Goal: Task Accomplishment & Management: Manage account settings

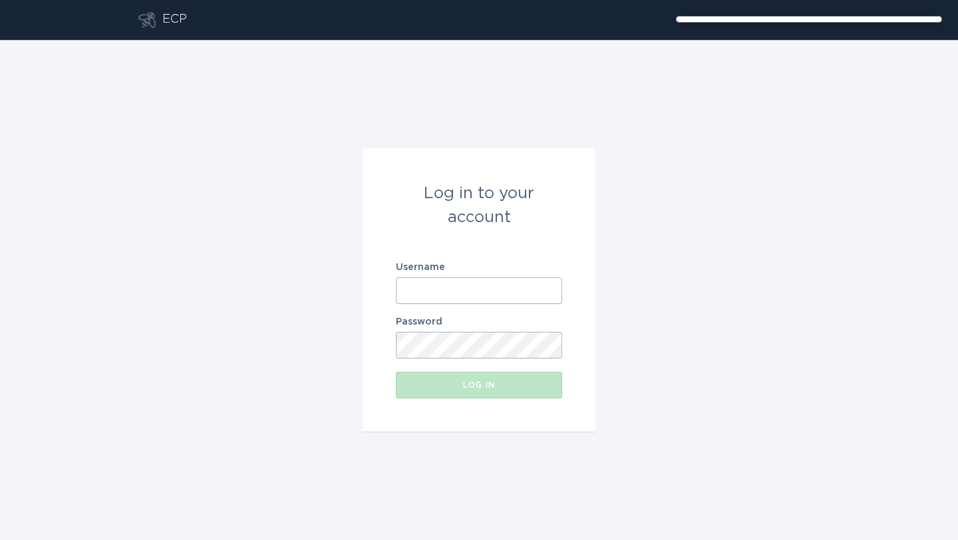
click at [432, 292] on input "Username" at bounding box center [479, 290] width 166 height 27
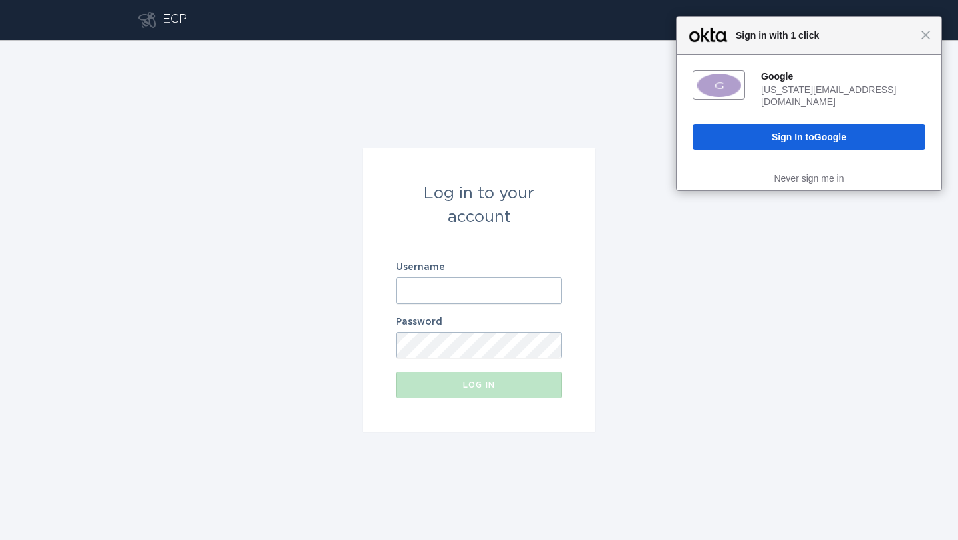
click at [439, 298] on input "Username" at bounding box center [479, 290] width 166 height 27
type input "p"
type input "[EMAIL_ADDRESS][DOMAIN_NAME]"
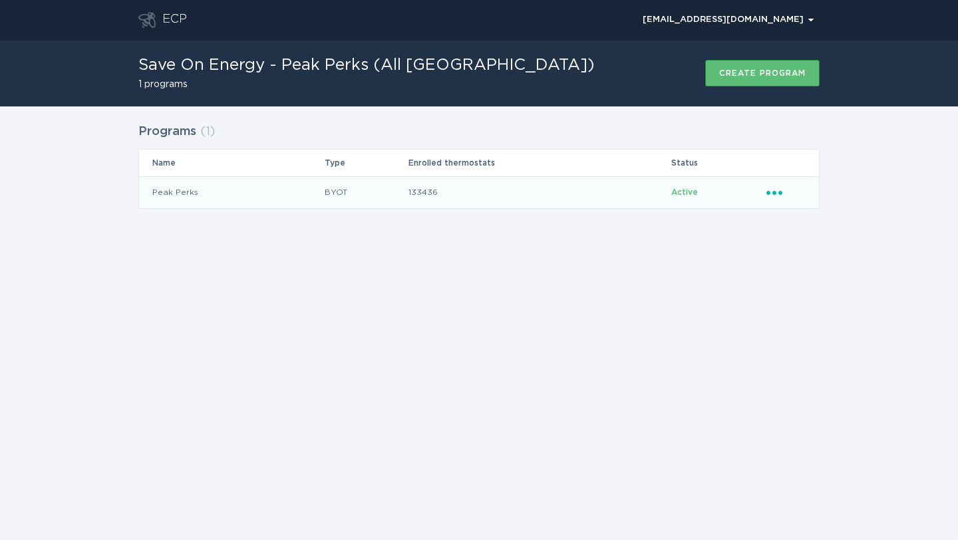
click at [773, 203] on td "Ellipsis" at bounding box center [791, 192] width 53 height 32
click at [776, 190] on icon "Ellipsis" at bounding box center [775, 190] width 19 height 11
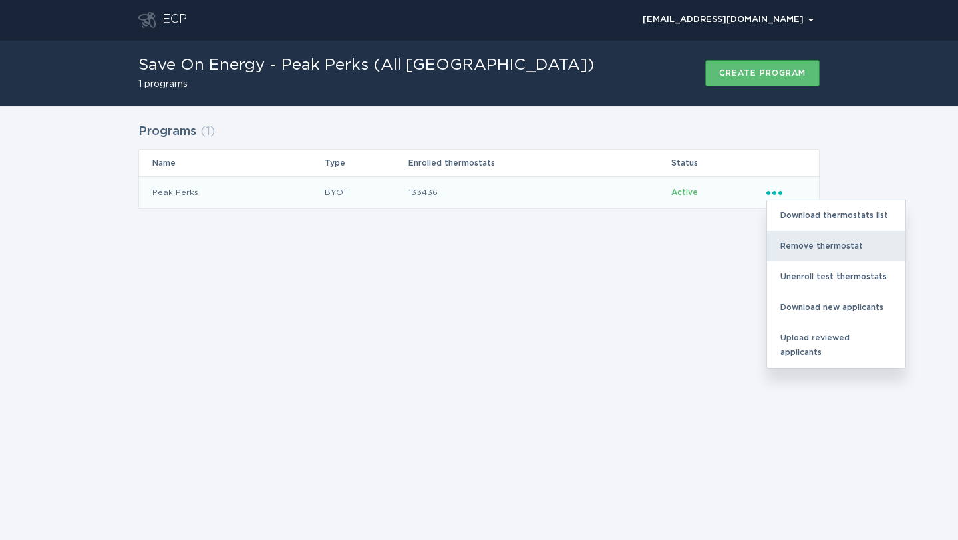
click at [783, 237] on div "Remove thermostat" at bounding box center [836, 246] width 138 height 31
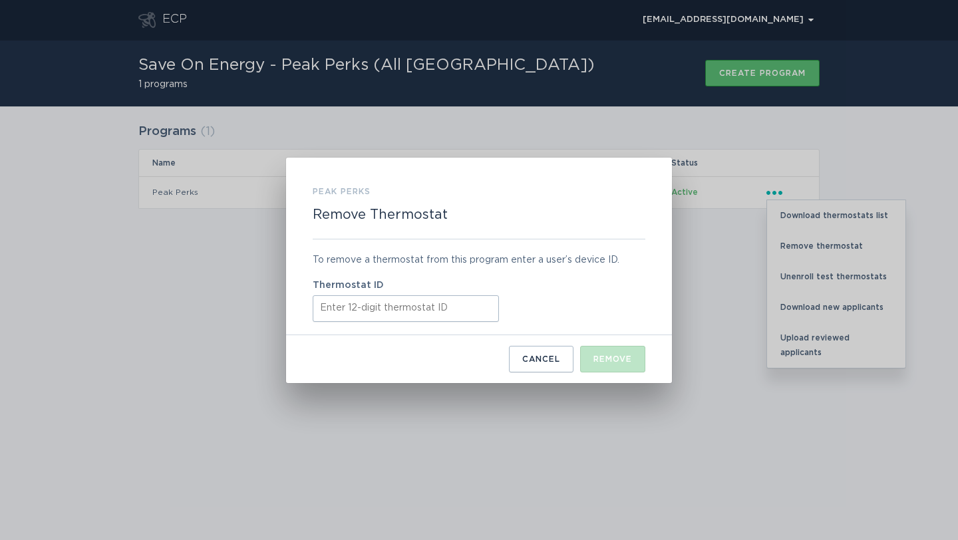
click at [330, 314] on input "Thermostat ID" at bounding box center [406, 308] width 186 height 27
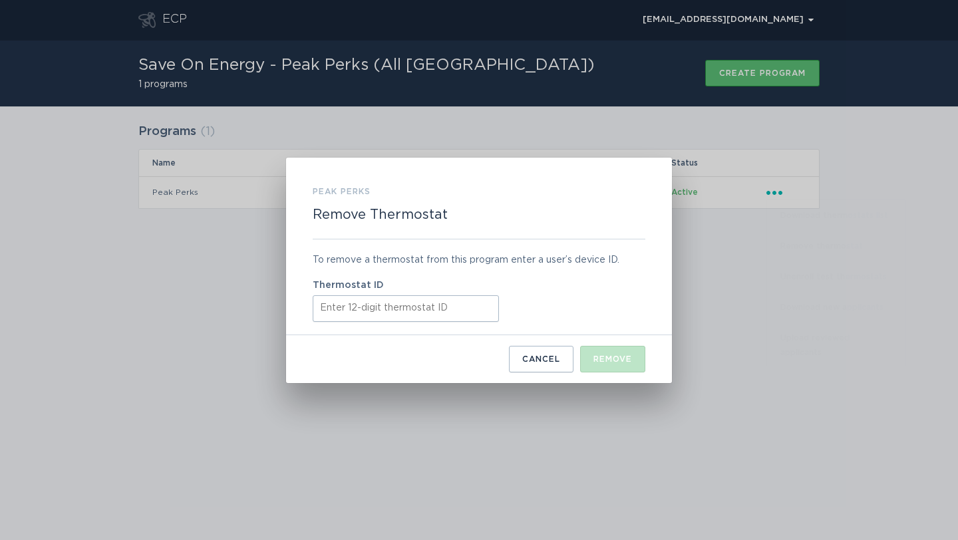
paste input "421816798758"
click at [591, 357] on button "Remove" at bounding box center [612, 359] width 65 height 27
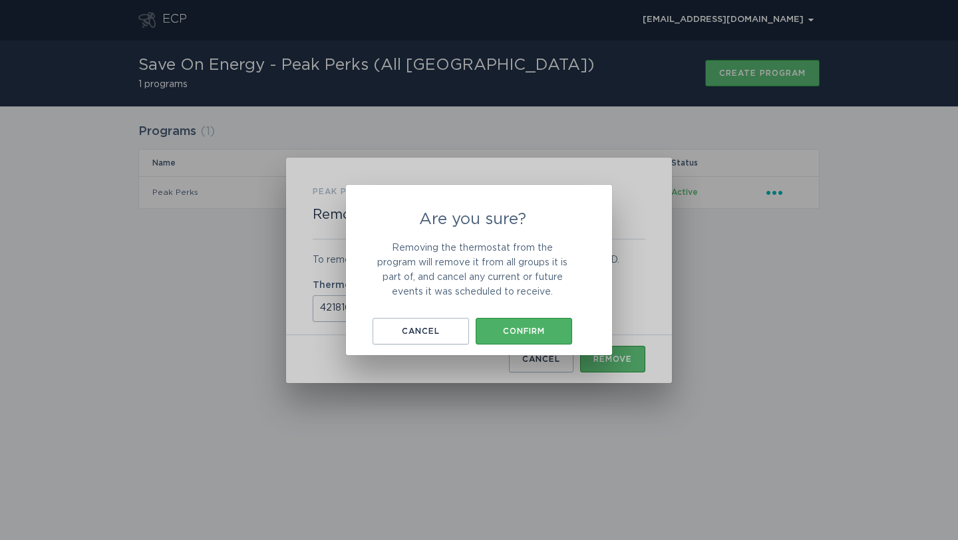
click at [557, 327] on div "Confirm" at bounding box center [523, 331] width 83 height 8
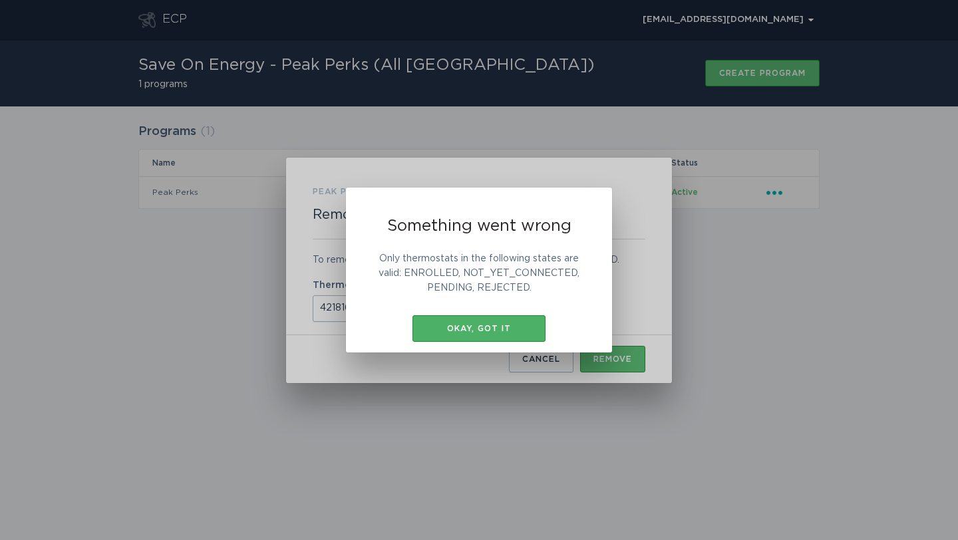
click at [444, 322] on button "Okay, got it" at bounding box center [478, 328] width 133 height 27
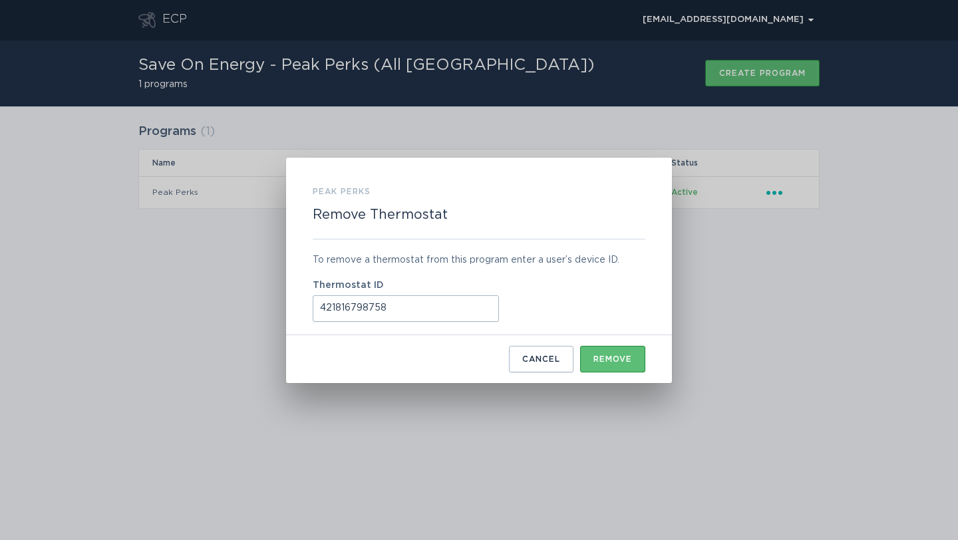
click at [367, 317] on input "421816798758" at bounding box center [406, 308] width 186 height 27
paste input "87358631"
type input "421887358631"
click at [587, 343] on div "Cancel Remove" at bounding box center [479, 353] width 332 height 37
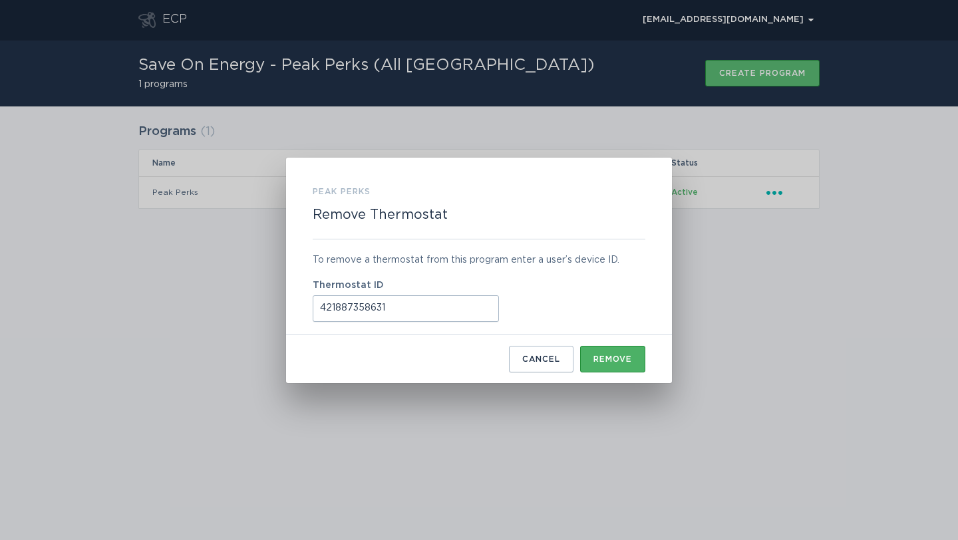
click at [590, 354] on button "Remove" at bounding box center [612, 359] width 65 height 27
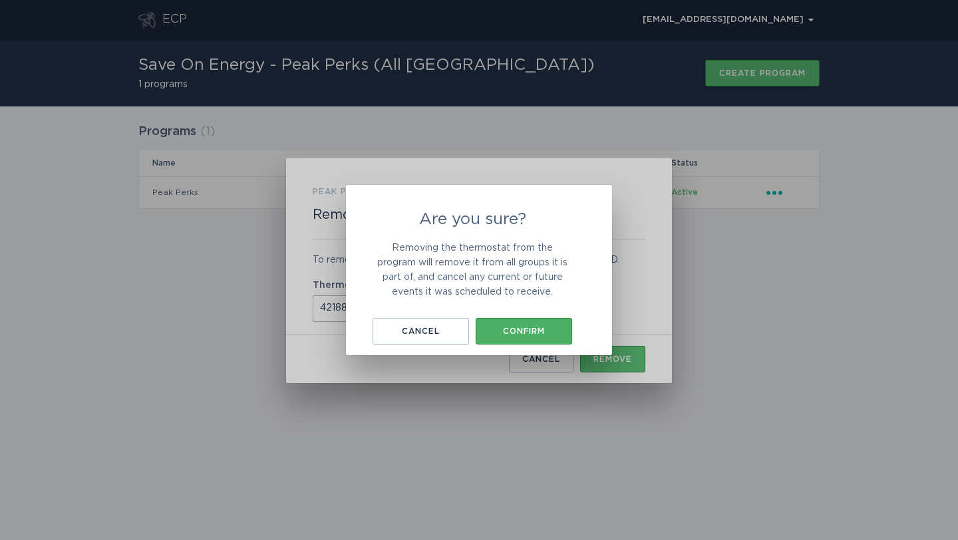
click at [541, 326] on button "Confirm" at bounding box center [523, 331] width 96 height 27
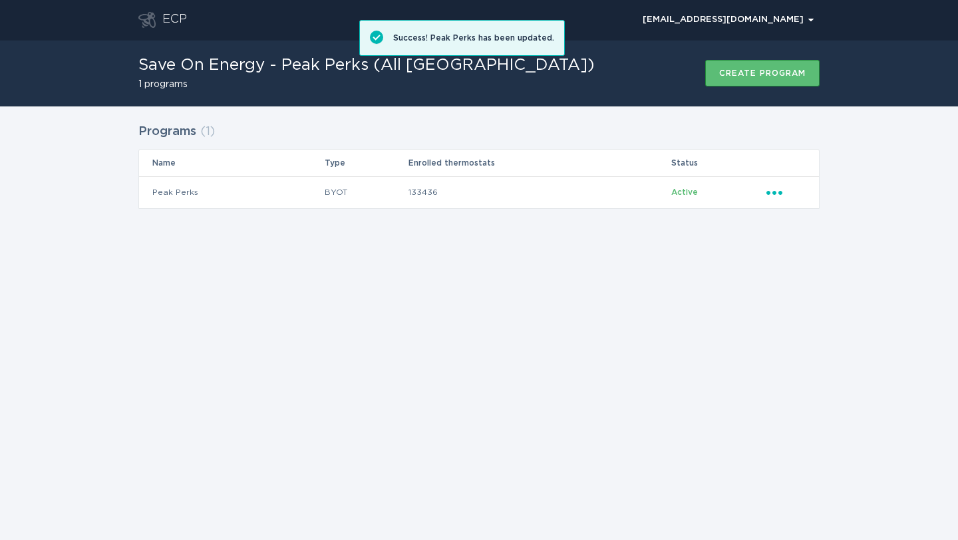
click at [213, 231] on div "Programs ( 1 ) Name Type Enrolled thermostats Status Peak Perks BYOT 133436 Act…" at bounding box center [479, 174] width 958 height 136
